Goal: Obtain resource: Obtain resource

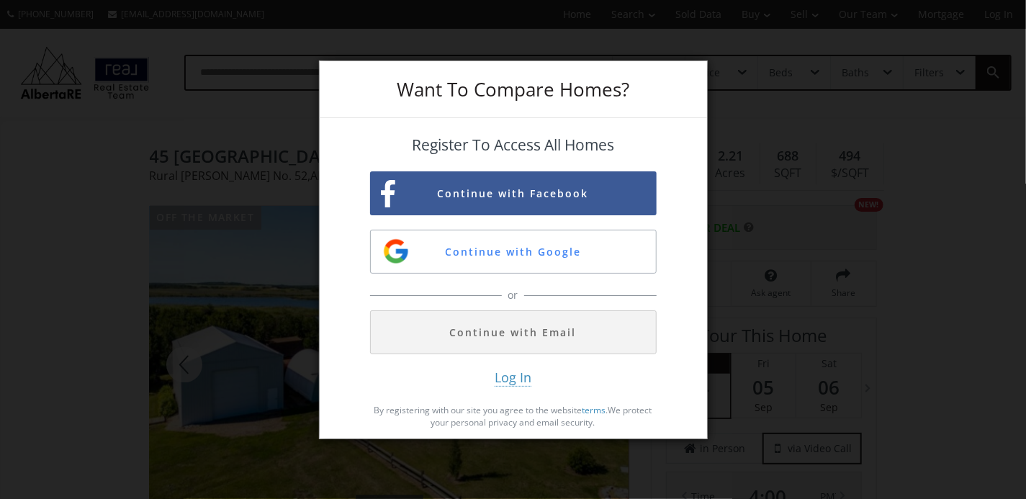
click at [92, 158] on div "Want To Compare Homes? Register To Access All Homes Continue with Facebook Cont…" at bounding box center [513, 249] width 1026 height 499
click at [35, 259] on div "Want To Compare Homes? Register To Access All Homes Continue with Facebook Cont…" at bounding box center [513, 249] width 1026 height 499
click at [30, 217] on div "Want To Compare Homes? Register To Access All Homes Continue with Facebook Cont…" at bounding box center [513, 249] width 1026 height 499
click at [656, 401] on div "Log In By registering with our site you agree to the website terms . We protect…" at bounding box center [513, 402] width 286 height 67
click at [71, 158] on div "Want To Compare Homes? Register To Access All Homes Continue with Facebook Cont…" at bounding box center [513, 249] width 1026 height 499
